Goal: Task Accomplishment & Management: Complete application form

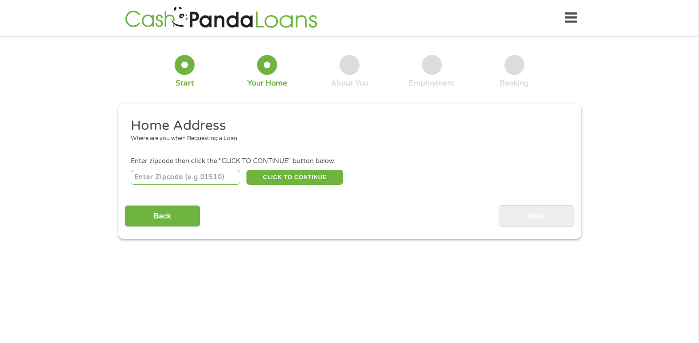
click at [191, 175] on input "number" at bounding box center [185, 177] width 109 height 15
type input "54521"
click at [299, 179] on button "CLICK TO CONTINUE" at bounding box center [294, 177] width 97 height 15
type input "54521"
type input "Eagle River"
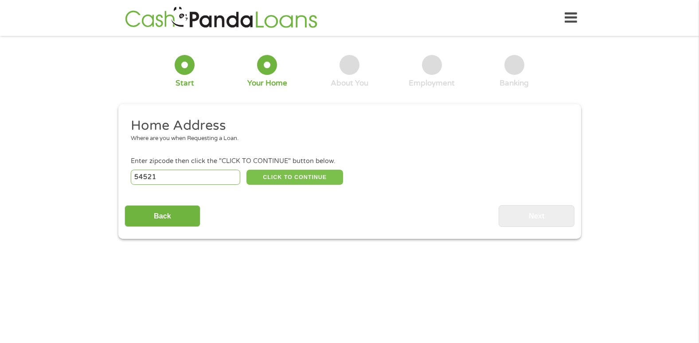
select select "[US_STATE]"
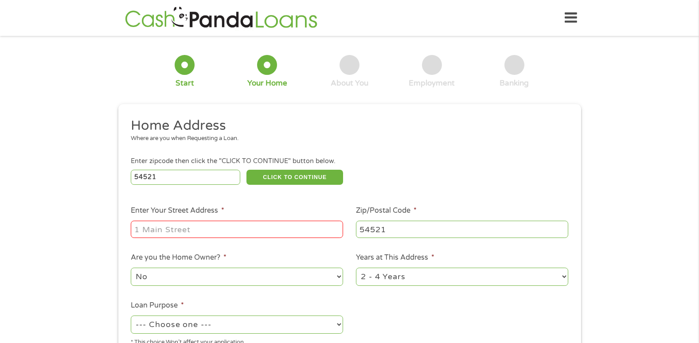
click at [235, 225] on input "Enter Your Street Address *" at bounding box center [237, 229] width 212 height 17
type input "[STREET_ADDRESS]"
click at [226, 272] on select "No Yes" at bounding box center [237, 277] width 212 height 18
select select "yes"
click at [131, 268] on select "No Yes" at bounding box center [237, 277] width 212 height 18
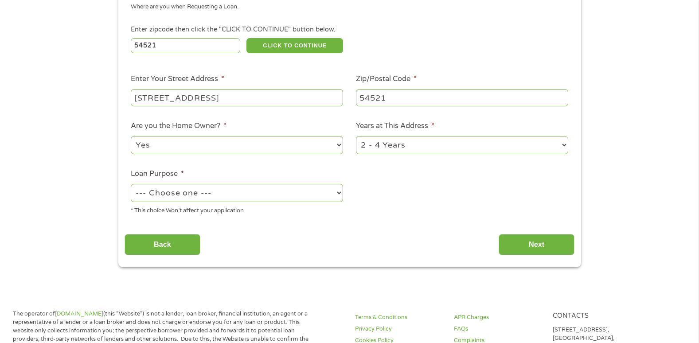
scroll to position [147, 0]
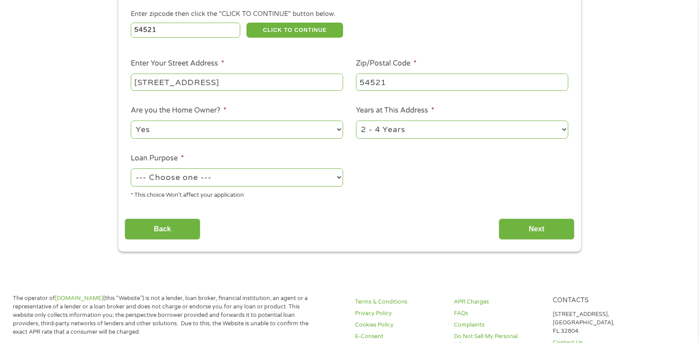
click at [420, 129] on select "1 Year or less 1 - 2 Years 2 - 4 Years Over 4 Years" at bounding box center [462, 130] width 212 height 18
select select "60months"
click at [356, 121] on select "1 Year or less 1 - 2 Years 2 - 4 Years Over 4 Years" at bounding box center [462, 130] width 212 height 18
click at [226, 179] on select "--- Choose one --- Pay Bills Debt Consolidation Home Improvement Major Purchase…" at bounding box center [237, 177] width 212 height 18
select select "paybills"
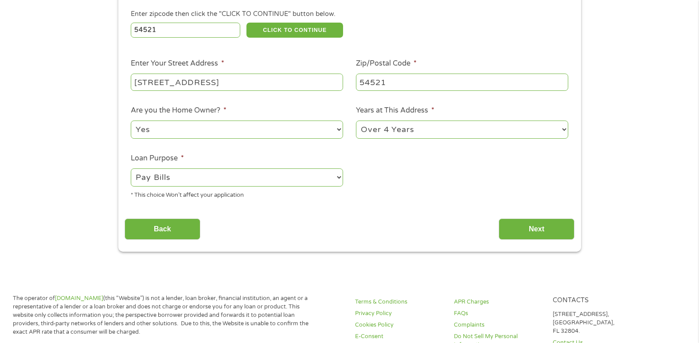
click at [131, 168] on select "--- Choose one --- Pay Bills Debt Consolidation Home Improvement Major Purchase…" at bounding box center [237, 177] width 212 height 18
click at [537, 229] on input "Next" at bounding box center [537, 230] width 76 height 22
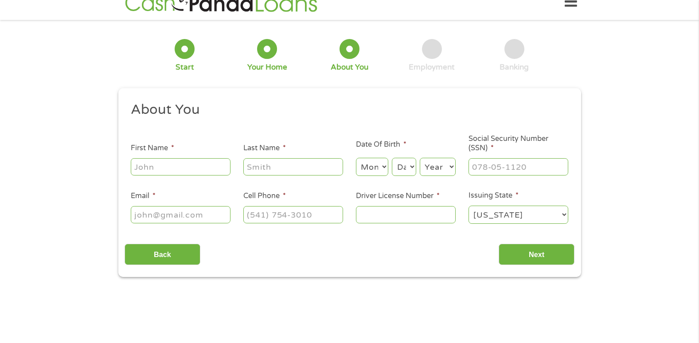
scroll to position [0, 0]
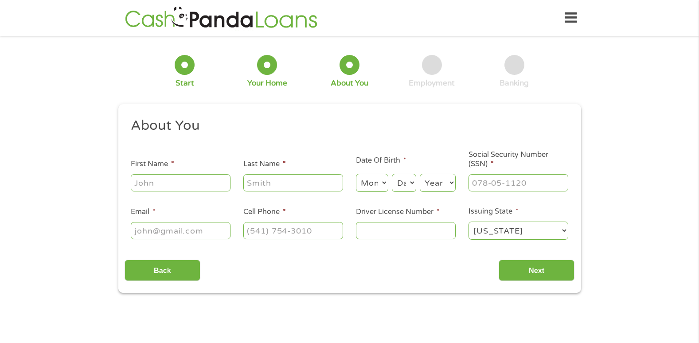
click at [132, 185] on input "First Name *" at bounding box center [181, 182] width 100 height 17
type input "[PERSON_NAME]"
click at [270, 185] on input "Last Name *" at bounding box center [293, 182] width 100 height 17
type input "[PERSON_NAME]"
click at [368, 180] on select "Month 1 2 3 4 5 6 7 8 9 10 11 12" at bounding box center [372, 183] width 32 height 18
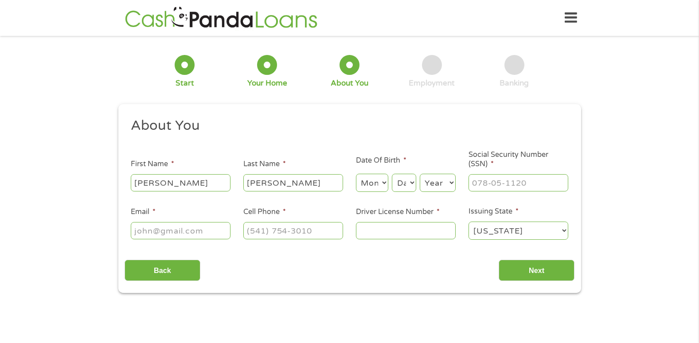
select select "2"
click at [356, 174] on select "Month 1 2 3 4 5 6 7 8 9 10 11 12" at bounding box center [372, 183] width 32 height 18
click at [409, 177] on select "Day 1 2 3 4 5 6 7 8 9 10 11 12 13 14 15 16 17 18 19 20 21 22 23 24 25 26 27 28 …" at bounding box center [404, 183] width 24 height 18
select select "28"
click at [392, 174] on select "Day 1 2 3 4 5 6 7 8 9 10 11 12 13 14 15 16 17 18 19 20 21 22 23 24 25 26 27 28 …" at bounding box center [404, 183] width 24 height 18
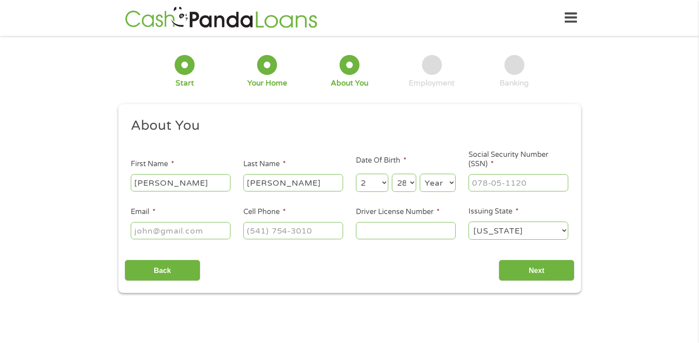
click at [441, 185] on select "Year [DATE] 2006 2005 2004 2003 2002 2001 2000 1999 1998 1997 1996 1995 1994 19…" at bounding box center [438, 183] width 36 height 18
select select "1954"
click at [420, 174] on select "Year [DATE] 2006 2005 2004 2003 2002 2001 2000 1999 1998 1997 1996 1995 1994 19…" at bounding box center [438, 183] width 36 height 18
click at [493, 174] on div at bounding box center [519, 183] width 100 height 20
click at [508, 178] on input "___-__-____" at bounding box center [519, 182] width 100 height 17
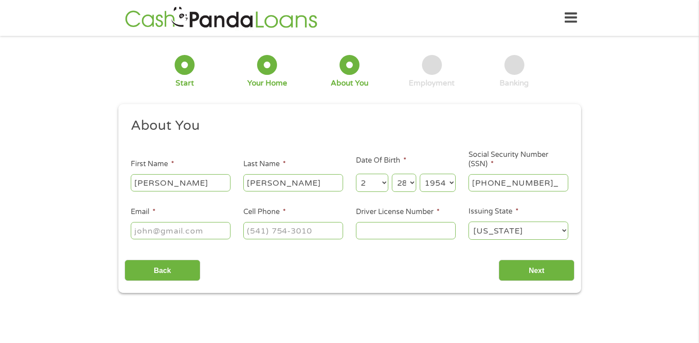
type input "389-54-7920"
click at [182, 223] on input "Email *" at bounding box center [181, 230] width 100 height 17
type input "[EMAIL_ADDRESS][DOMAIN_NAME]"
click at [247, 226] on input "(___) ___-____" at bounding box center [293, 230] width 100 height 17
type input "[PHONE_NUMBER]"
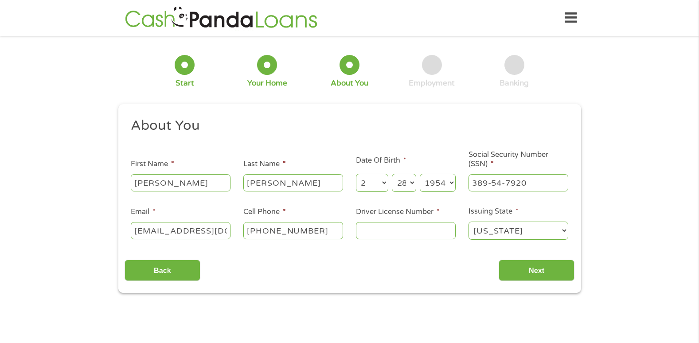
click at [367, 231] on input "Driver License Number *" at bounding box center [406, 230] width 100 height 17
type input "w6307395406804"
click at [553, 268] on input "Next" at bounding box center [537, 271] width 76 height 22
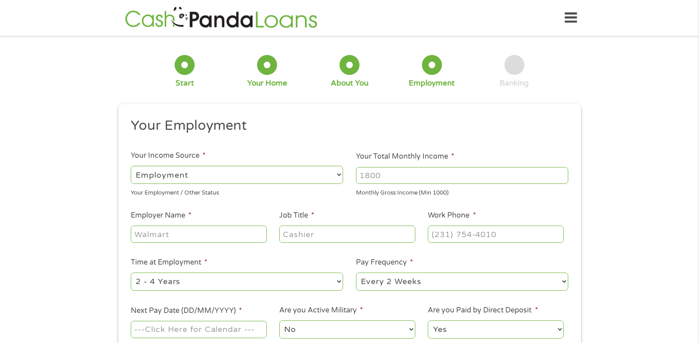
scroll to position [4, 4]
click at [297, 179] on select "--- Choose one --- Employment [DEMOGRAPHIC_DATA] Benefits" at bounding box center [237, 175] width 212 height 18
select select "benefits"
click at [131, 166] on select "--- Choose one --- Employment [DEMOGRAPHIC_DATA] Benefits" at bounding box center [237, 175] width 212 height 18
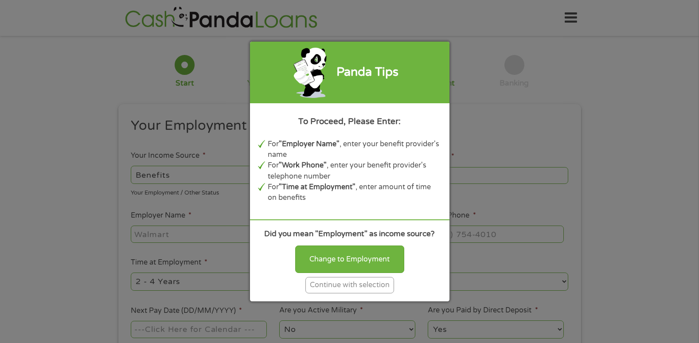
type input "Other"
type input "[PHONE_NUMBER]"
click at [391, 289] on div "Continue with selection" at bounding box center [349, 285] width 89 height 16
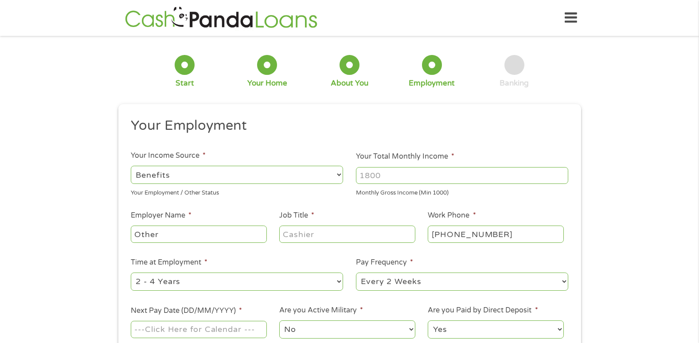
click at [433, 168] on input "Your Total Monthly Income *" at bounding box center [462, 175] width 212 height 17
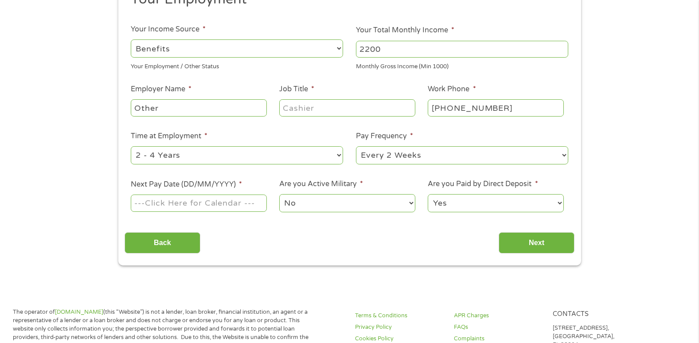
scroll to position [132, 0]
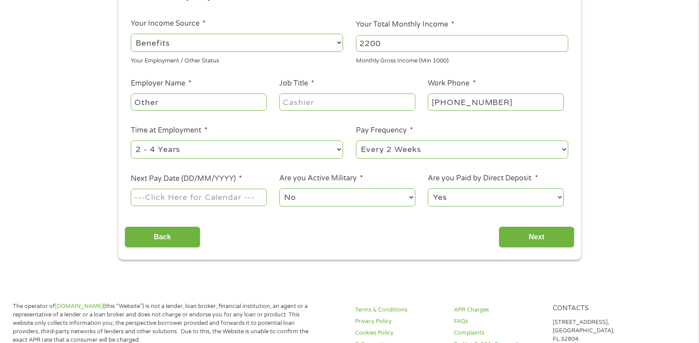
type input "2200"
click at [188, 107] on input "Other" at bounding box center [199, 102] width 136 height 17
type input "O"
type input "social scurtiy"
click at [398, 156] on select "--- Choose one --- Every 2 Weeks Every Week Monthly Semi-Monthly" at bounding box center [462, 150] width 212 height 18
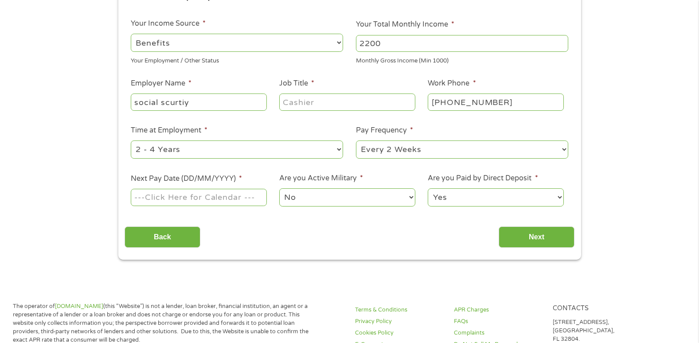
select select "monthly"
click at [356, 141] on select "--- Choose one --- Every 2 Weeks Every Week Monthly Semi-Monthly" at bounding box center [462, 150] width 212 height 18
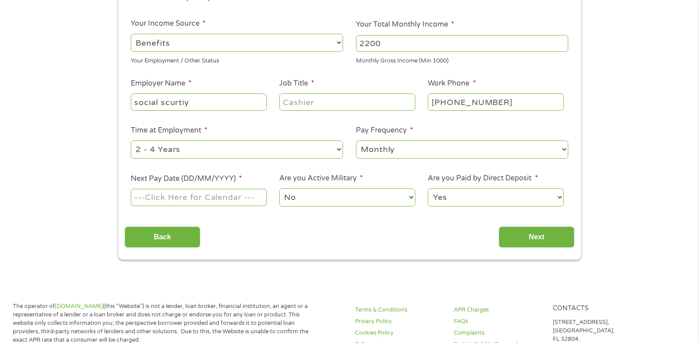
click at [213, 198] on input "Next Pay Date (DD/MM/YYYY) *" at bounding box center [199, 197] width 136 height 17
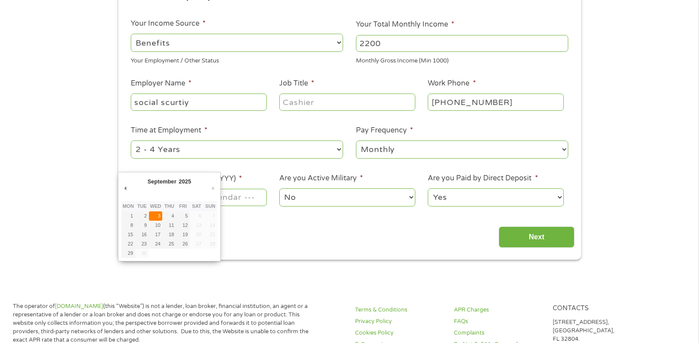
type input "[DATE]"
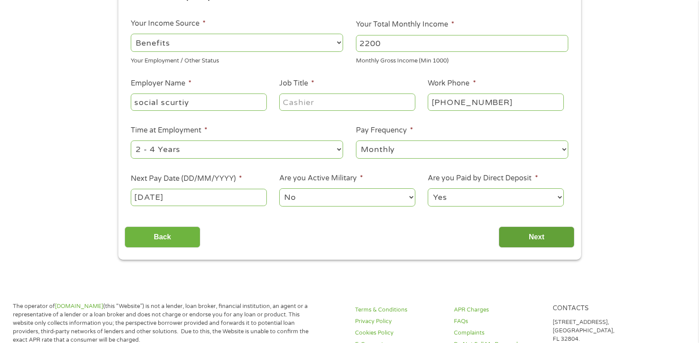
click at [545, 237] on input "Next" at bounding box center [537, 237] width 76 height 22
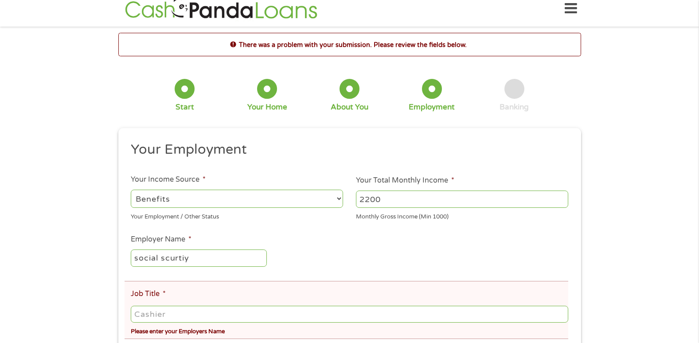
scroll to position [0, 0]
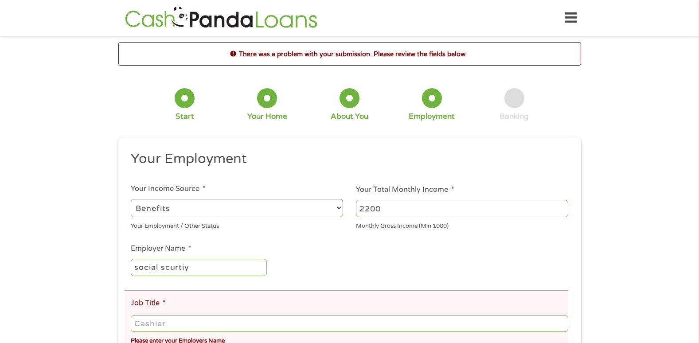
drag, startPoint x: 644, startPoint y: 144, endPoint x: 646, endPoint y: 161, distance: 17.9
click at [646, 161] on div "There was a problem with your submission. Please review the fields below. 1 Sta…" at bounding box center [349, 290] width 699 height 497
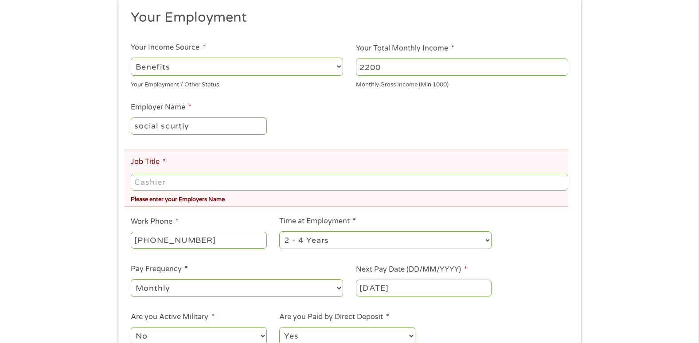
scroll to position [143, 0]
click at [217, 182] on input "Job Title *" at bounding box center [349, 180] width 437 height 17
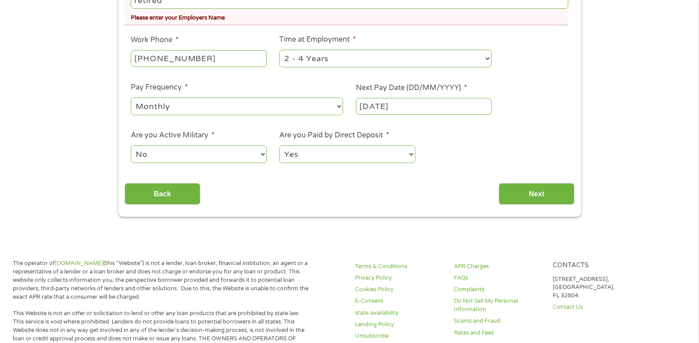
scroll to position [347, 0]
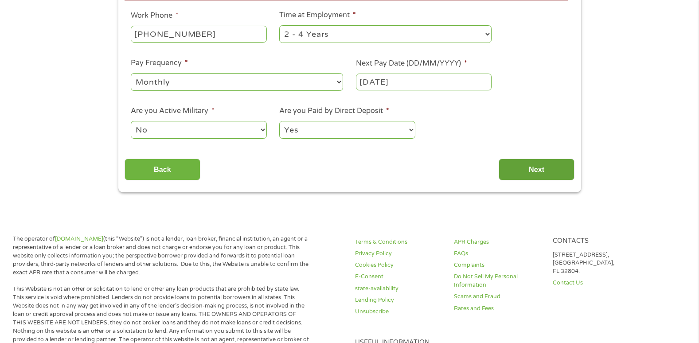
type input "retired"
click at [511, 162] on input "Next" at bounding box center [537, 170] width 76 height 22
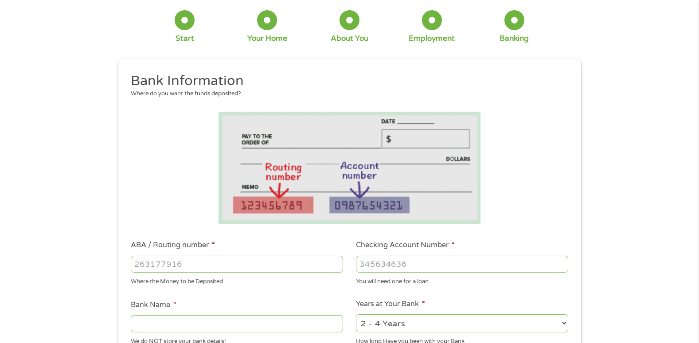
scroll to position [0, 0]
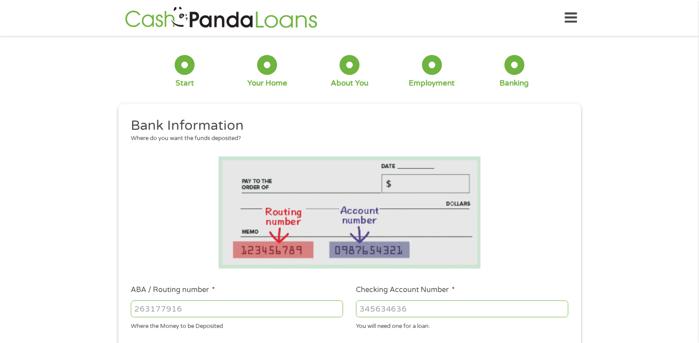
click at [206, 320] on div "Where the Money to be Deposited" at bounding box center [237, 325] width 212 height 12
click at [209, 309] on input "ABA / Routing number *" at bounding box center [237, 309] width 212 height 17
type input "075911616"
type input "PEOPLES STATE BANK"
type input "075911616"
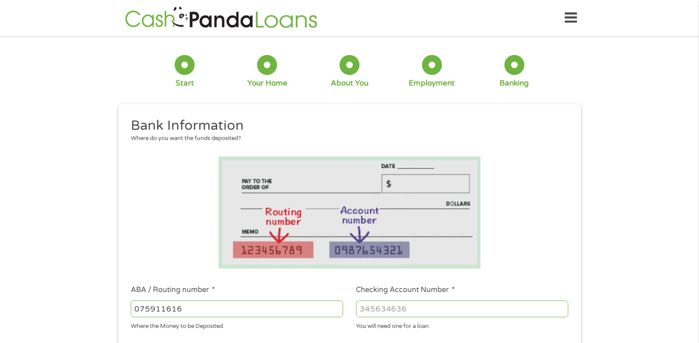
click at [420, 303] on input "Checking Account Number *" at bounding box center [462, 309] width 212 height 17
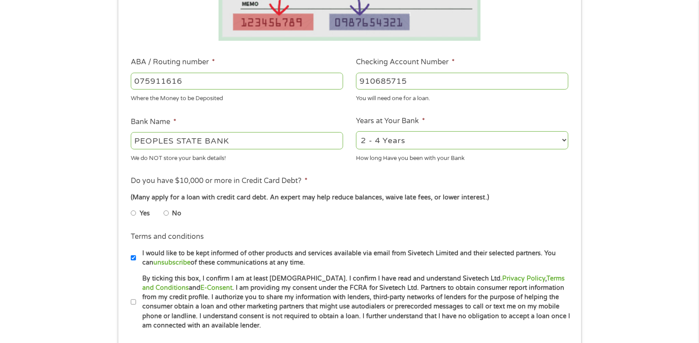
scroll to position [257, 0]
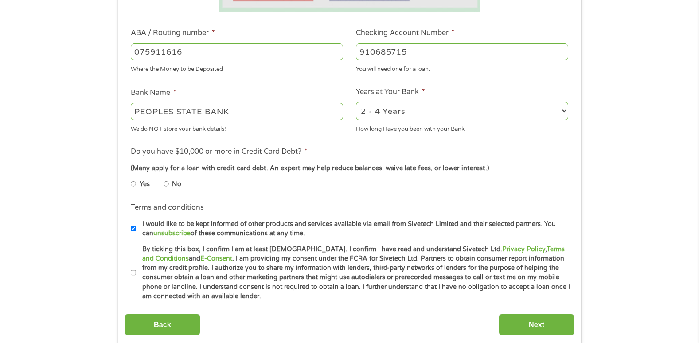
type input "910685715"
click at [452, 109] on select "2 - 4 Years 6 - 12 Months 1 - 2 Years Over 4 Years" at bounding box center [462, 111] width 212 height 18
select select "60months"
click at [356, 102] on select "2 - 4 Years 6 - 12 Months 1 - 2 Years Over 4 Years" at bounding box center [462, 111] width 212 height 18
click at [165, 183] on input "No" at bounding box center [166, 184] width 5 height 14
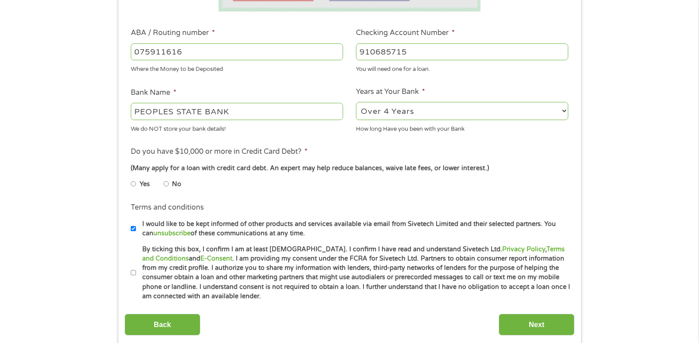
radio input "true"
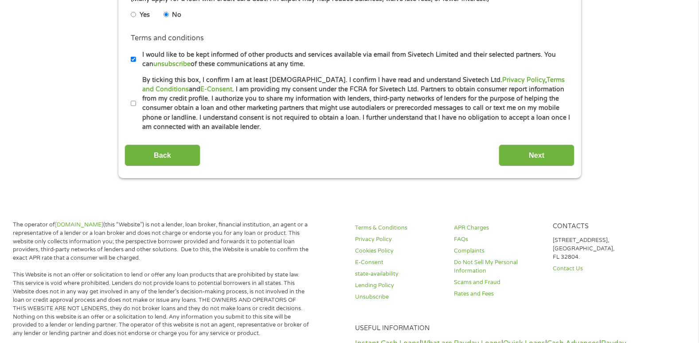
scroll to position [440, 0]
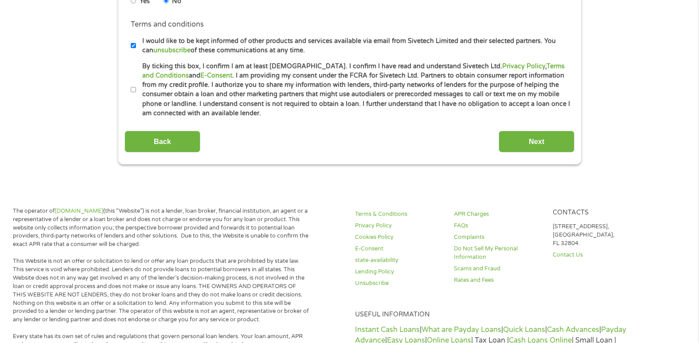
click at [134, 90] on input "By ticking this box, I confirm I am at least [DEMOGRAPHIC_DATA]. I confirm I ha…" at bounding box center [133, 90] width 5 height 14
checkbox input "true"
click at [548, 147] on input "Next" at bounding box center [537, 142] width 76 height 22
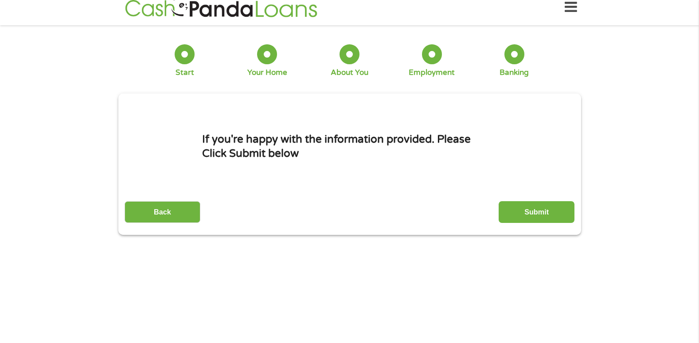
scroll to position [0, 0]
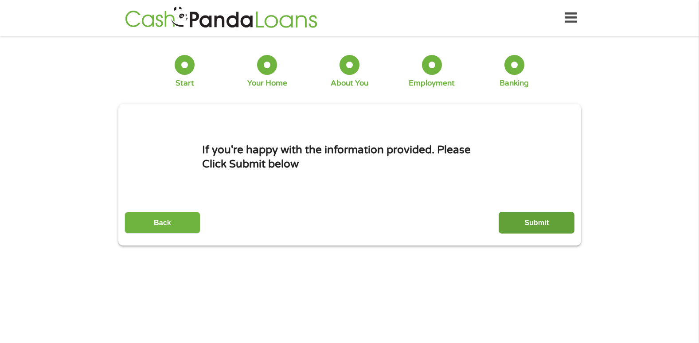
click at [537, 233] on input "Submit" at bounding box center [537, 223] width 76 height 22
